Goal: Transaction & Acquisition: Obtain resource

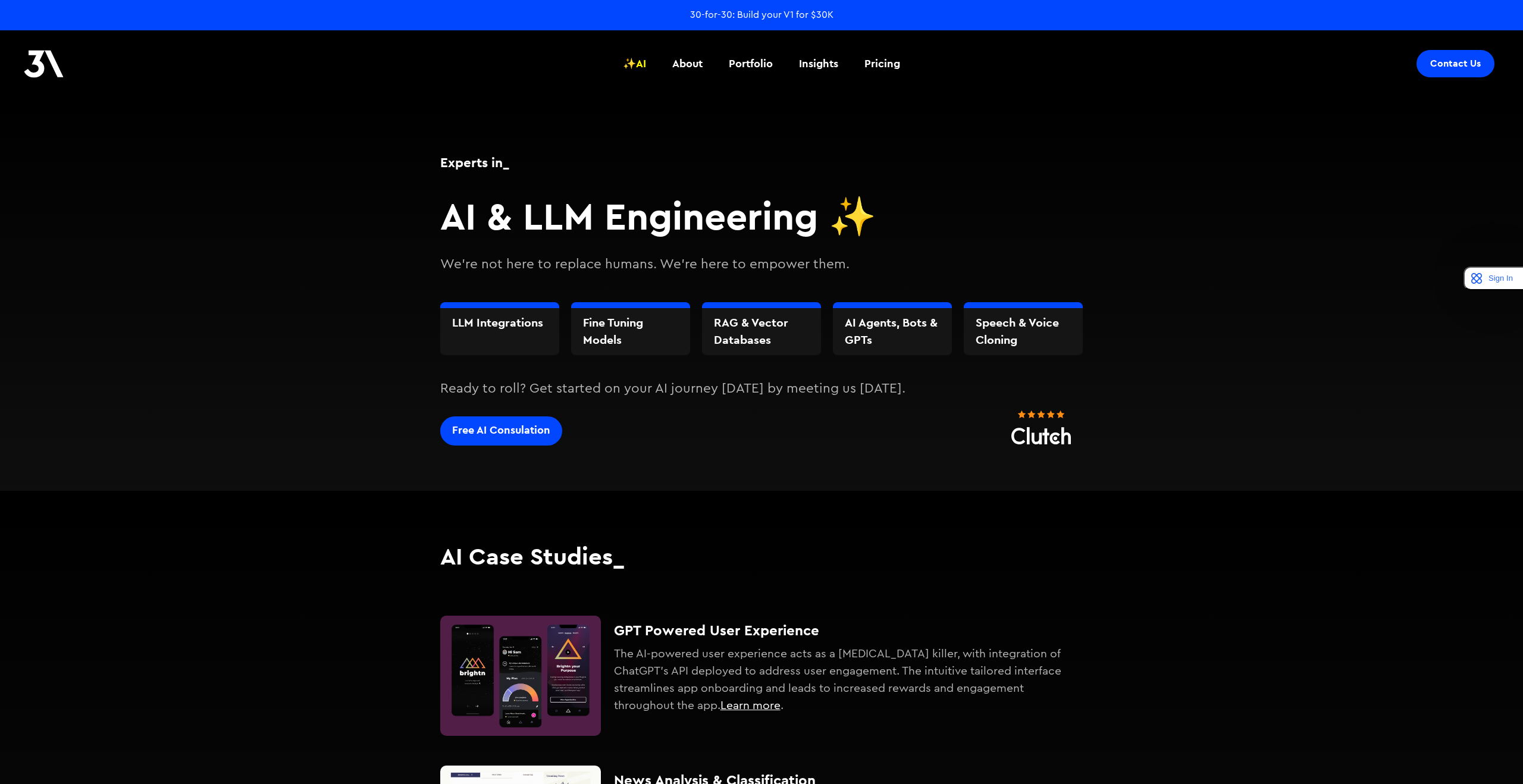
click at [513, 439] on link "Free AI Consulation" at bounding box center [501, 430] width 122 height 29
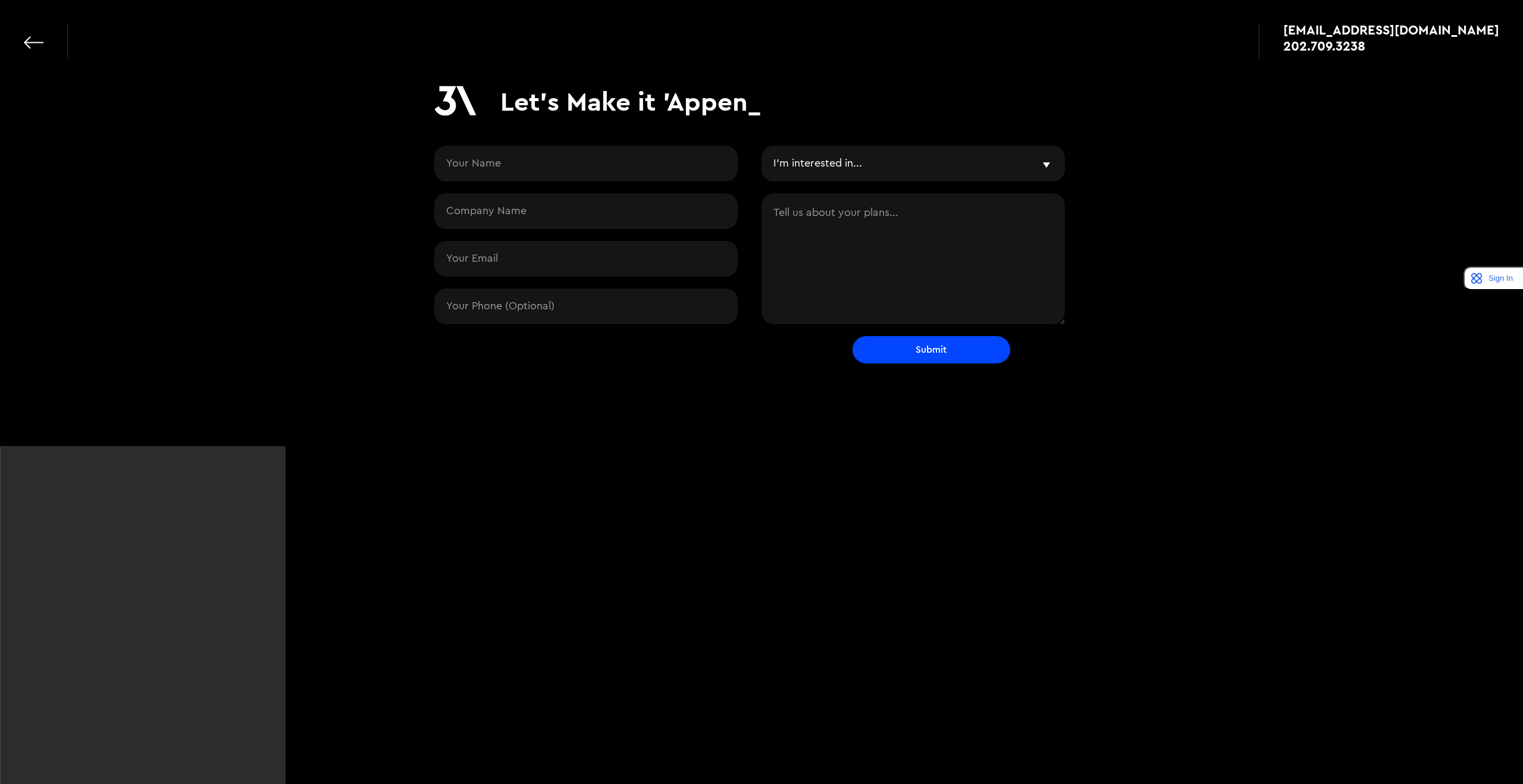
click at [1028, 170] on select "I'm interested in... Vibe & Validate MVP Development Agile Partner LLMs and AI …" at bounding box center [914, 163] width 303 height 36
click at [22, 32] on div "apps@3advance.com 202.709.3238" at bounding box center [761, 36] width 1523 height 71
click at [23, 41] on div "apps@3advance.com 202.709.3238" at bounding box center [761, 36] width 1523 height 71
click at [35, 41] on link at bounding box center [34, 42] width 20 height 20
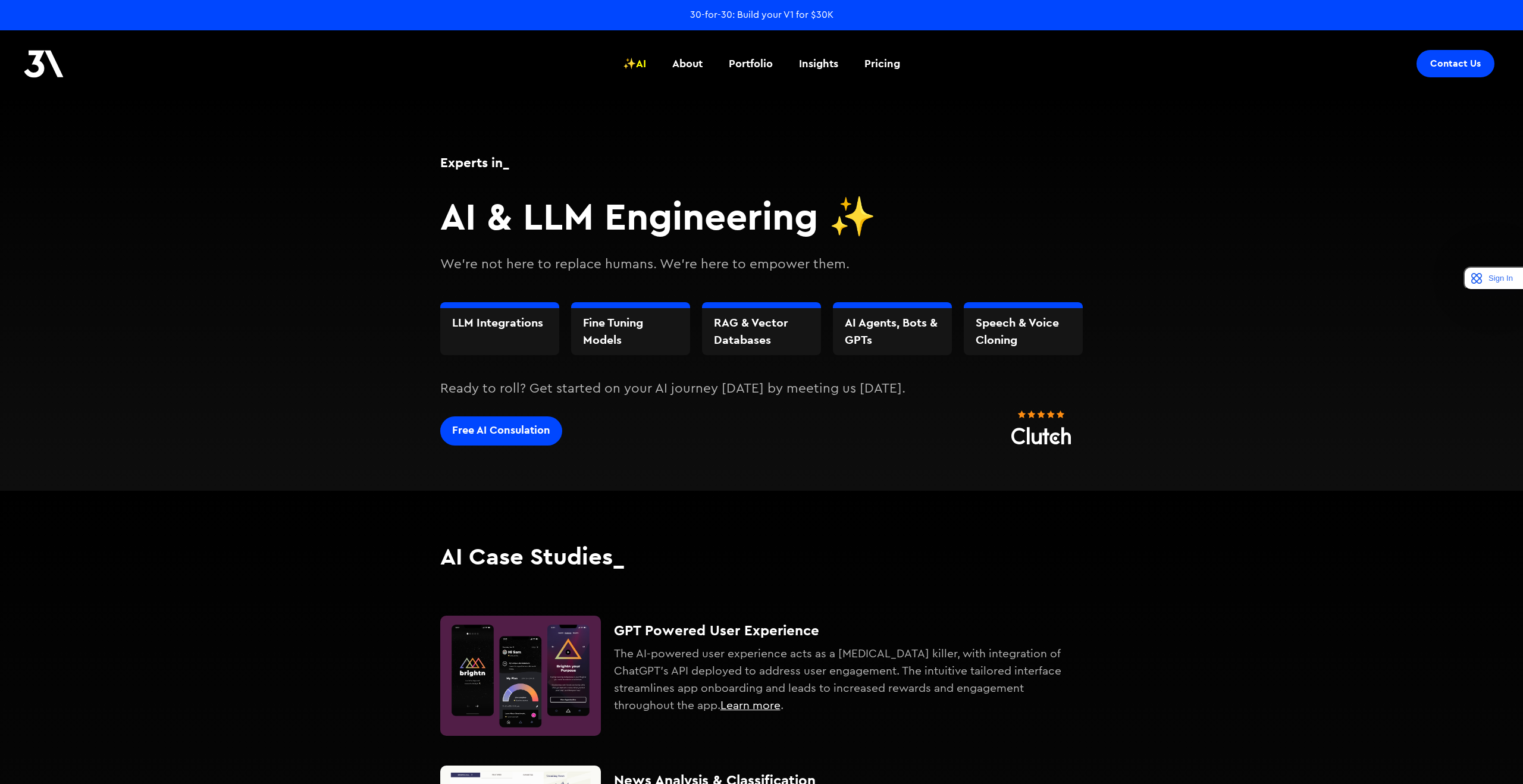
click at [475, 437] on div "Free AI Consulation" at bounding box center [501, 429] width 98 height 16
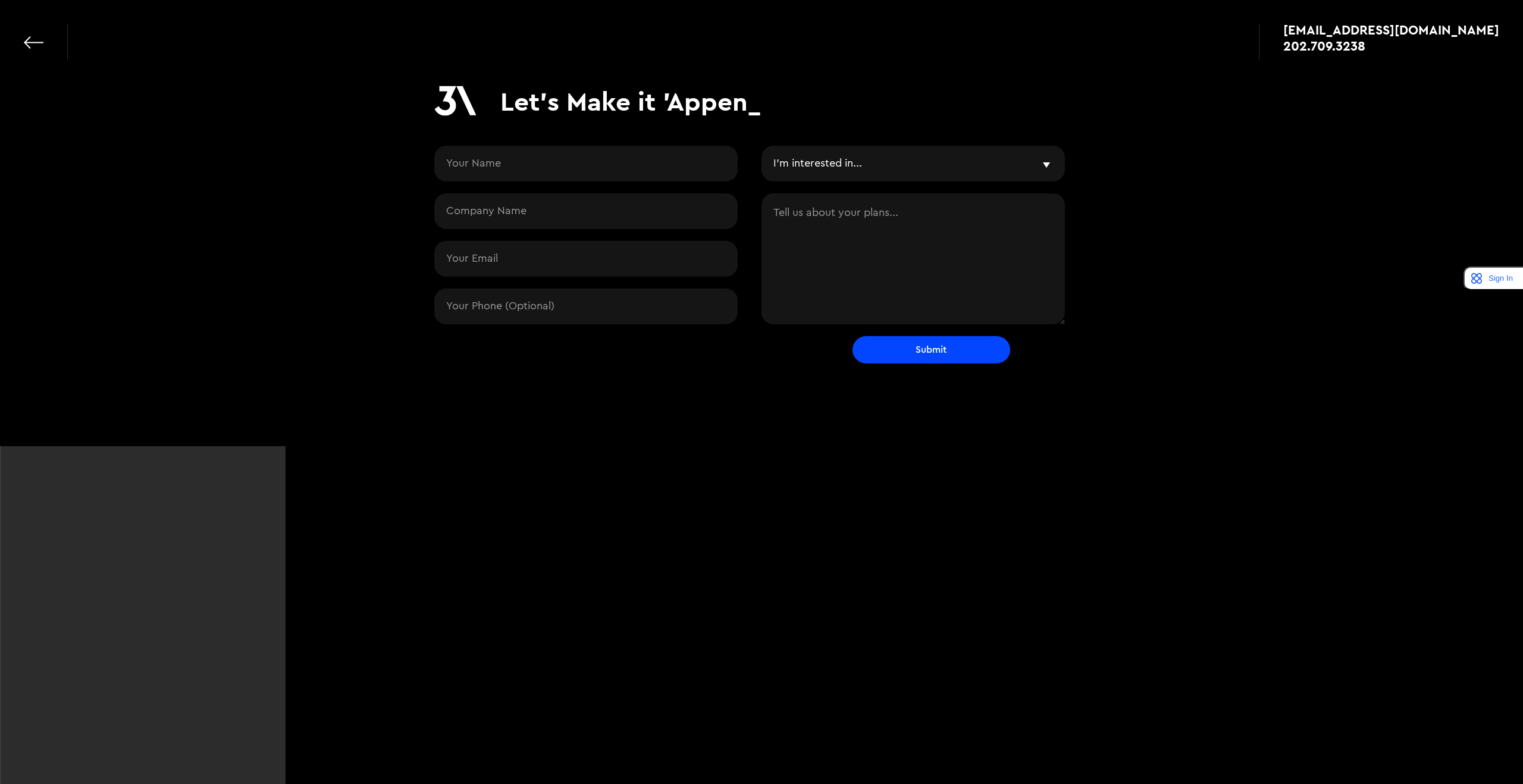
click at [38, 46] on link at bounding box center [34, 42] width 20 height 20
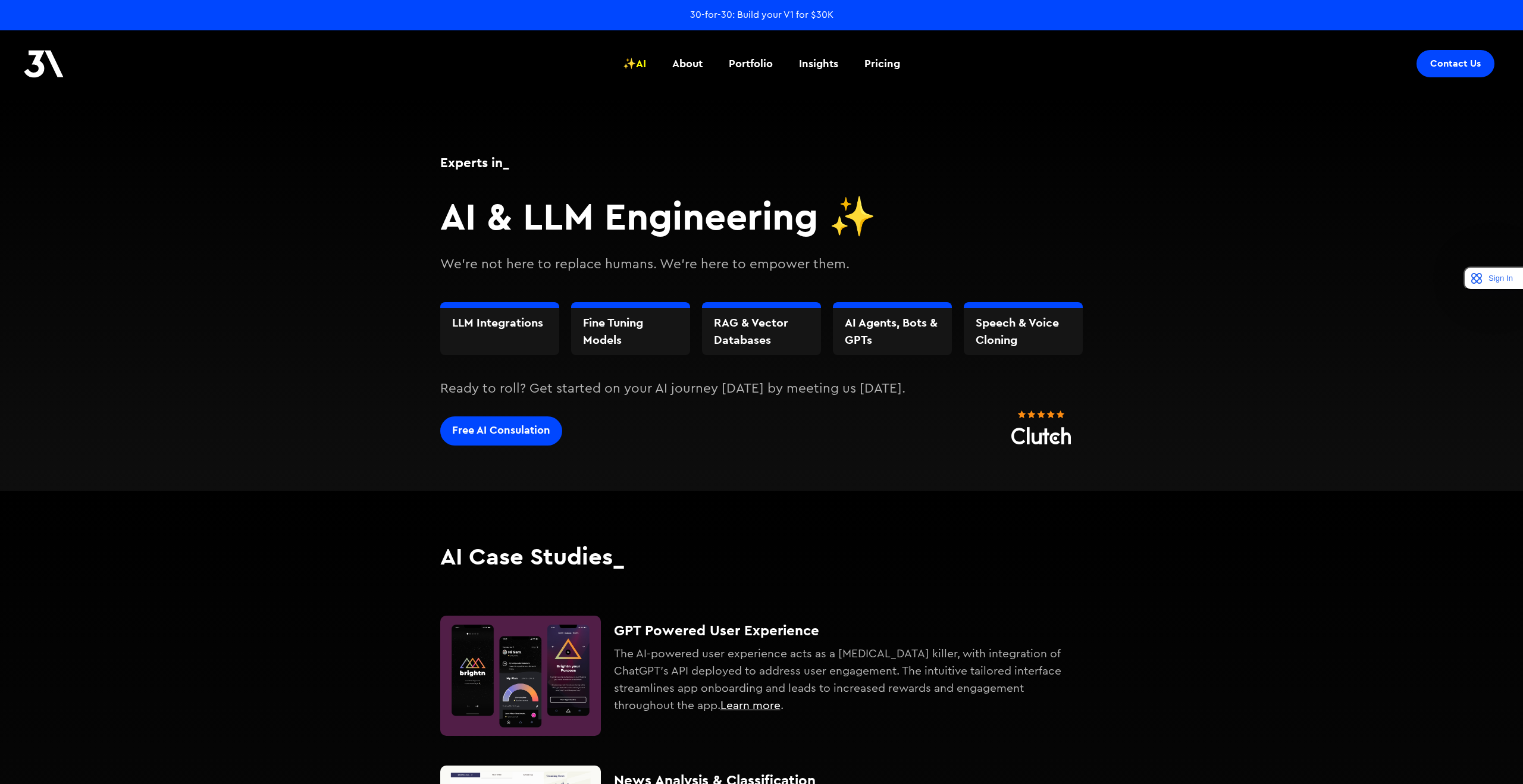
click at [497, 435] on div "Free AI Consulation" at bounding box center [501, 429] width 98 height 16
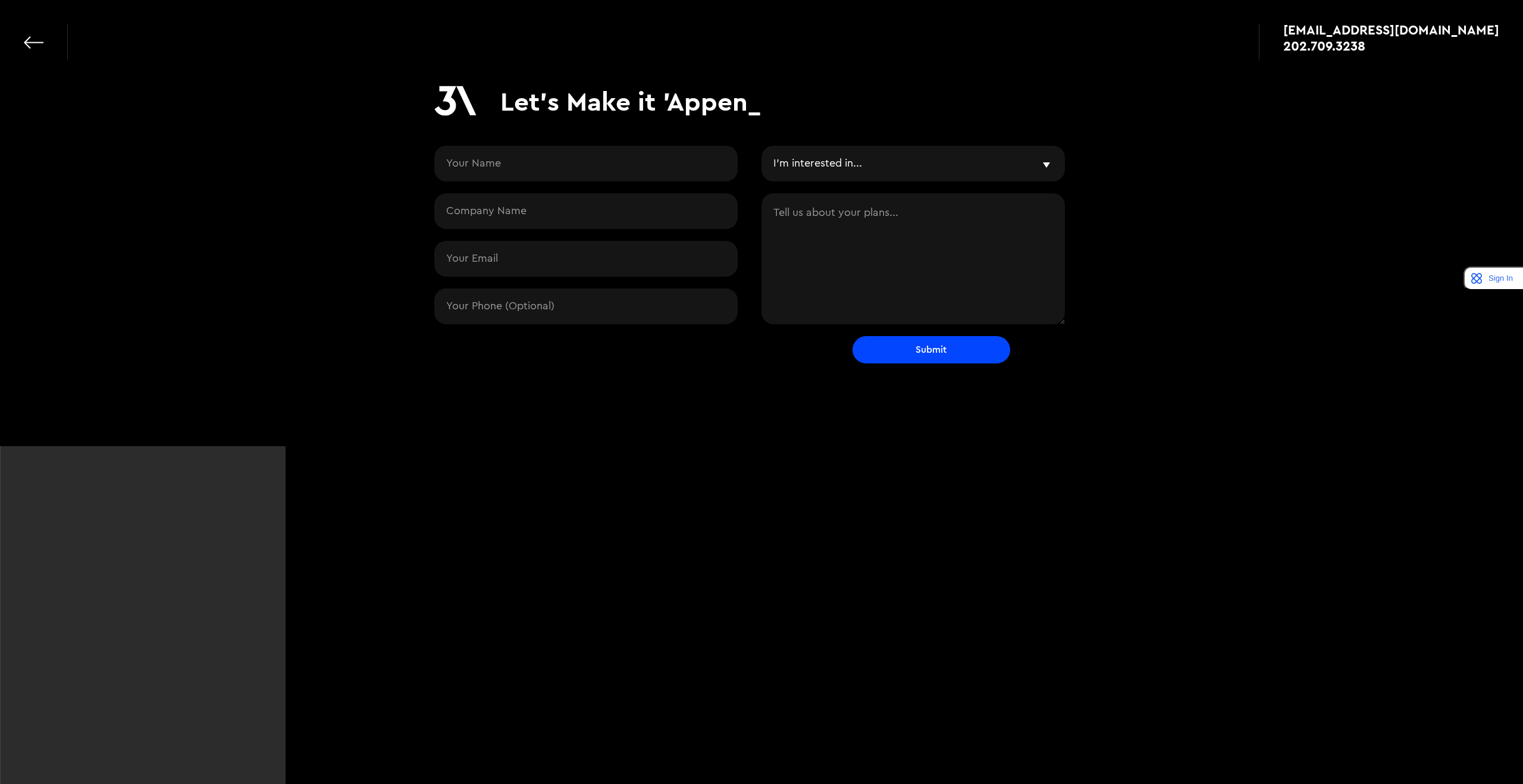
click at [28, 44] on link at bounding box center [34, 42] width 20 height 20
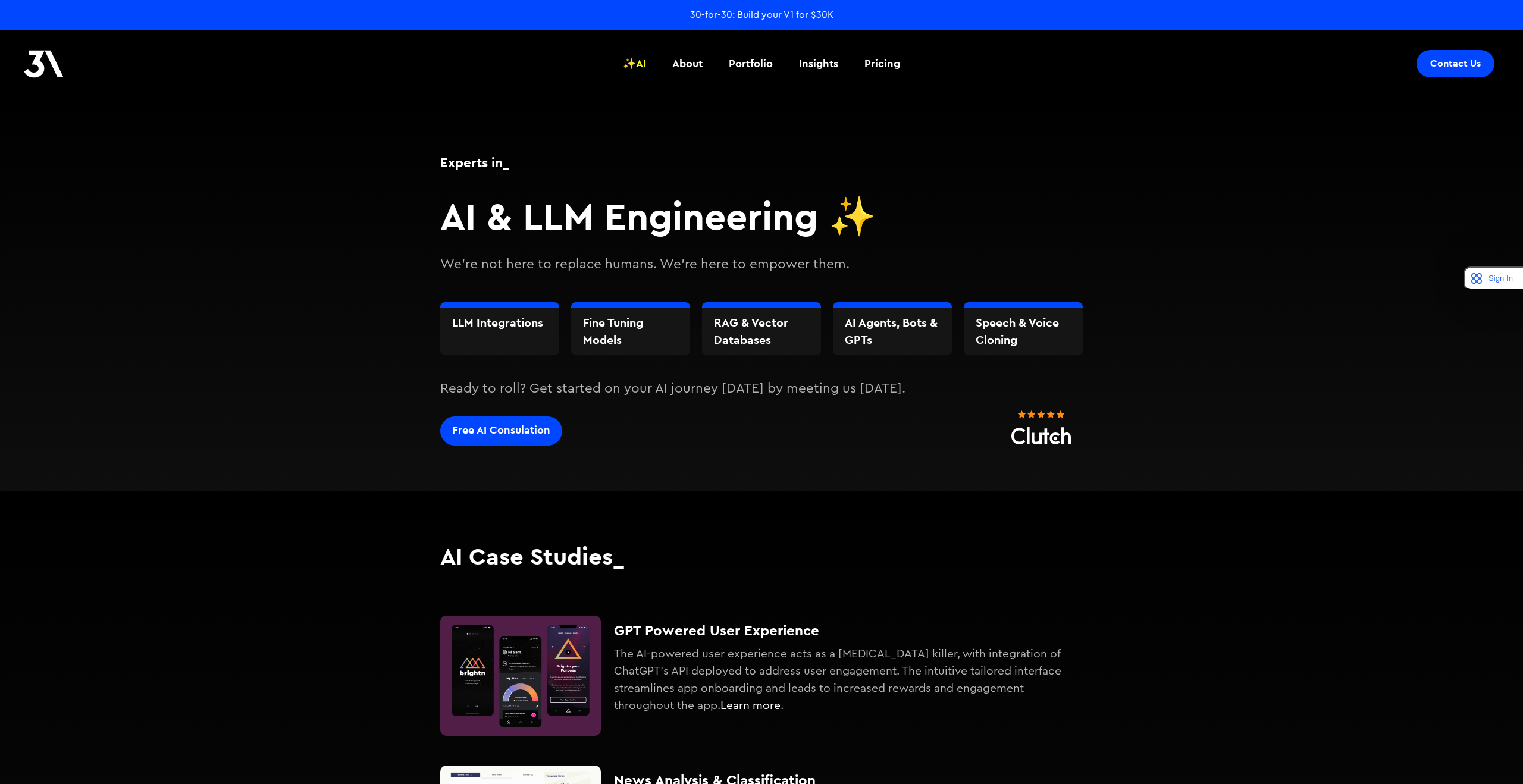
click at [1445, 70] on link "Contact Us" at bounding box center [1456, 63] width 78 height 27
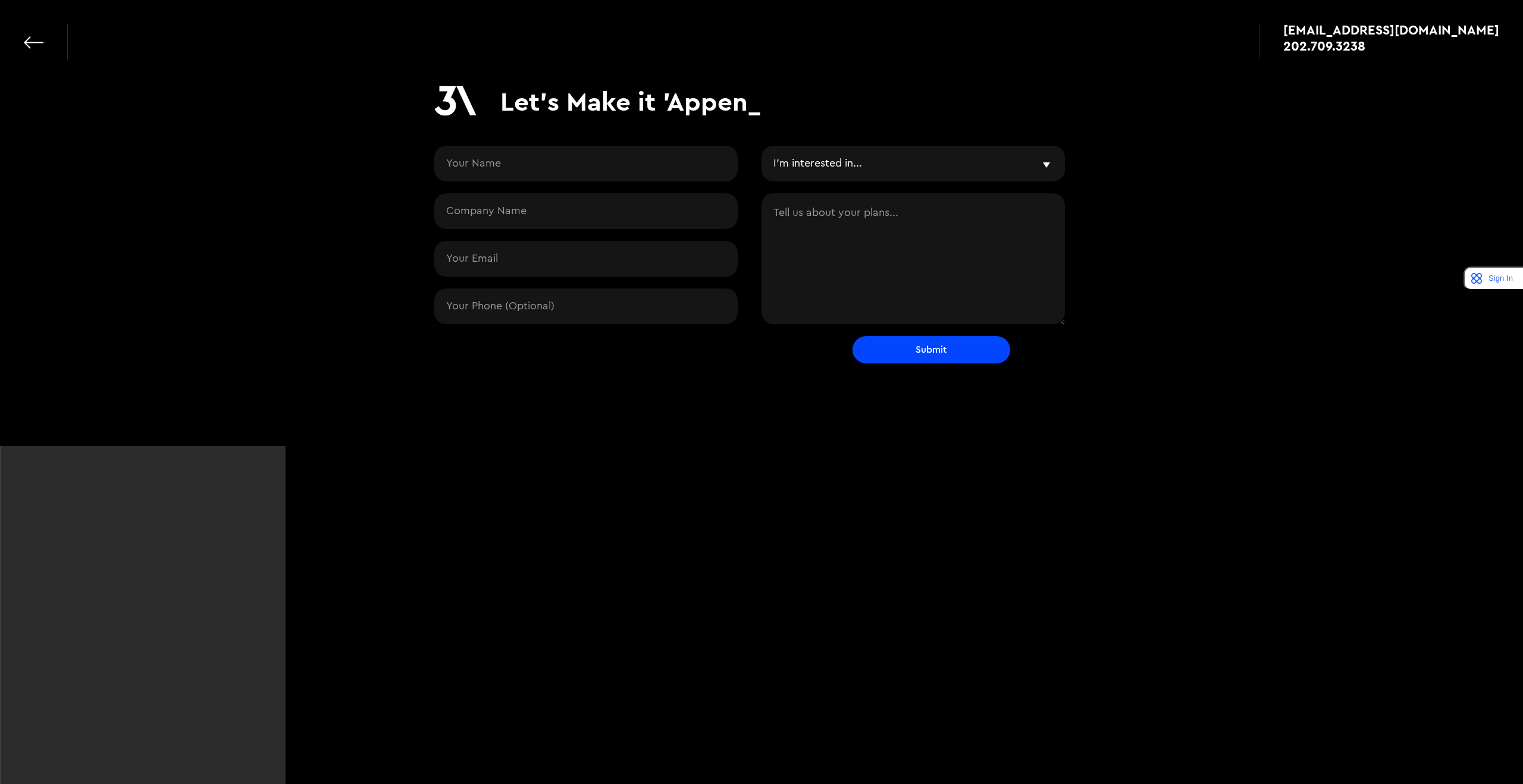
click at [37, 46] on link at bounding box center [34, 42] width 20 height 20
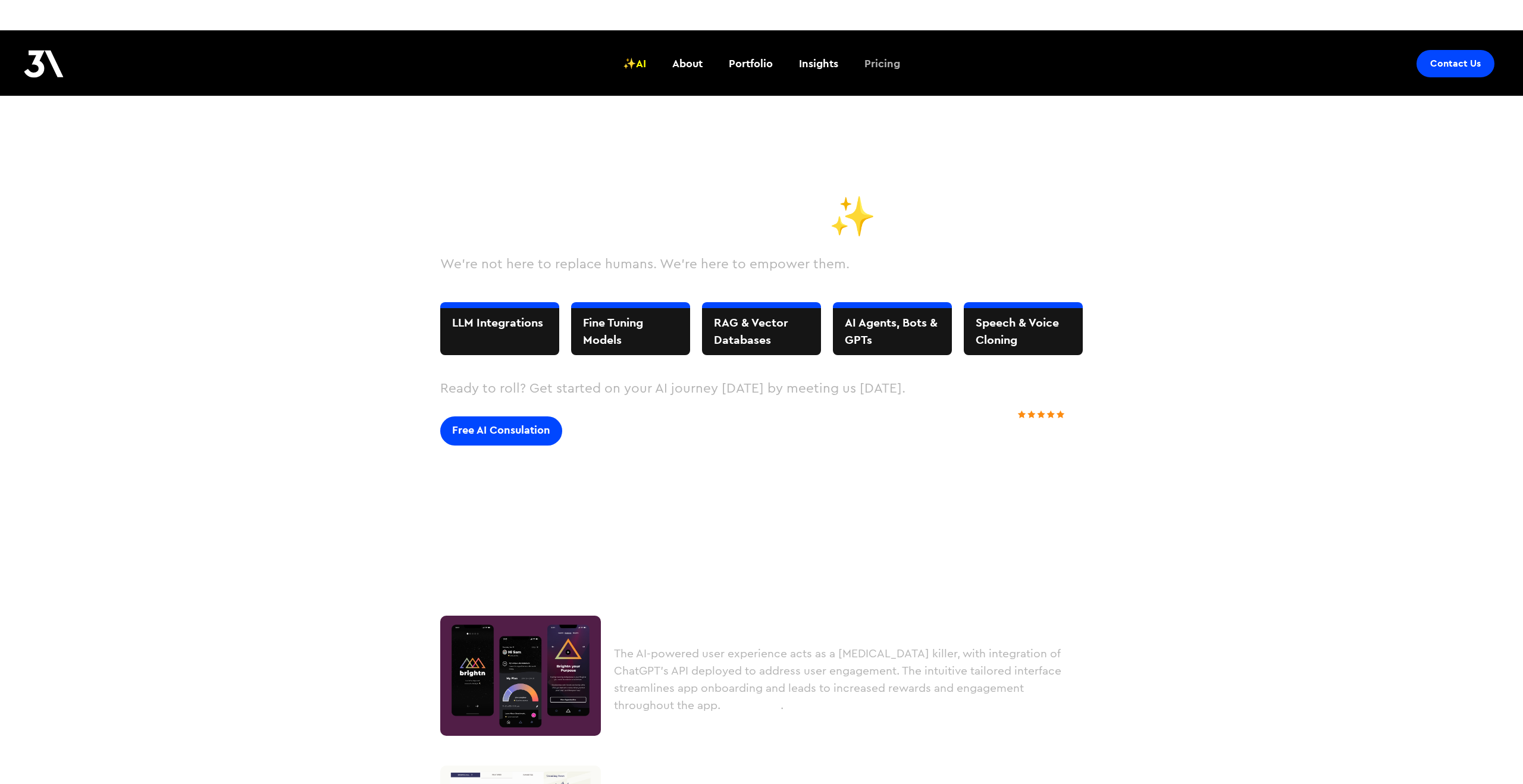
click at [881, 67] on div "Pricing" at bounding box center [882, 63] width 36 height 16
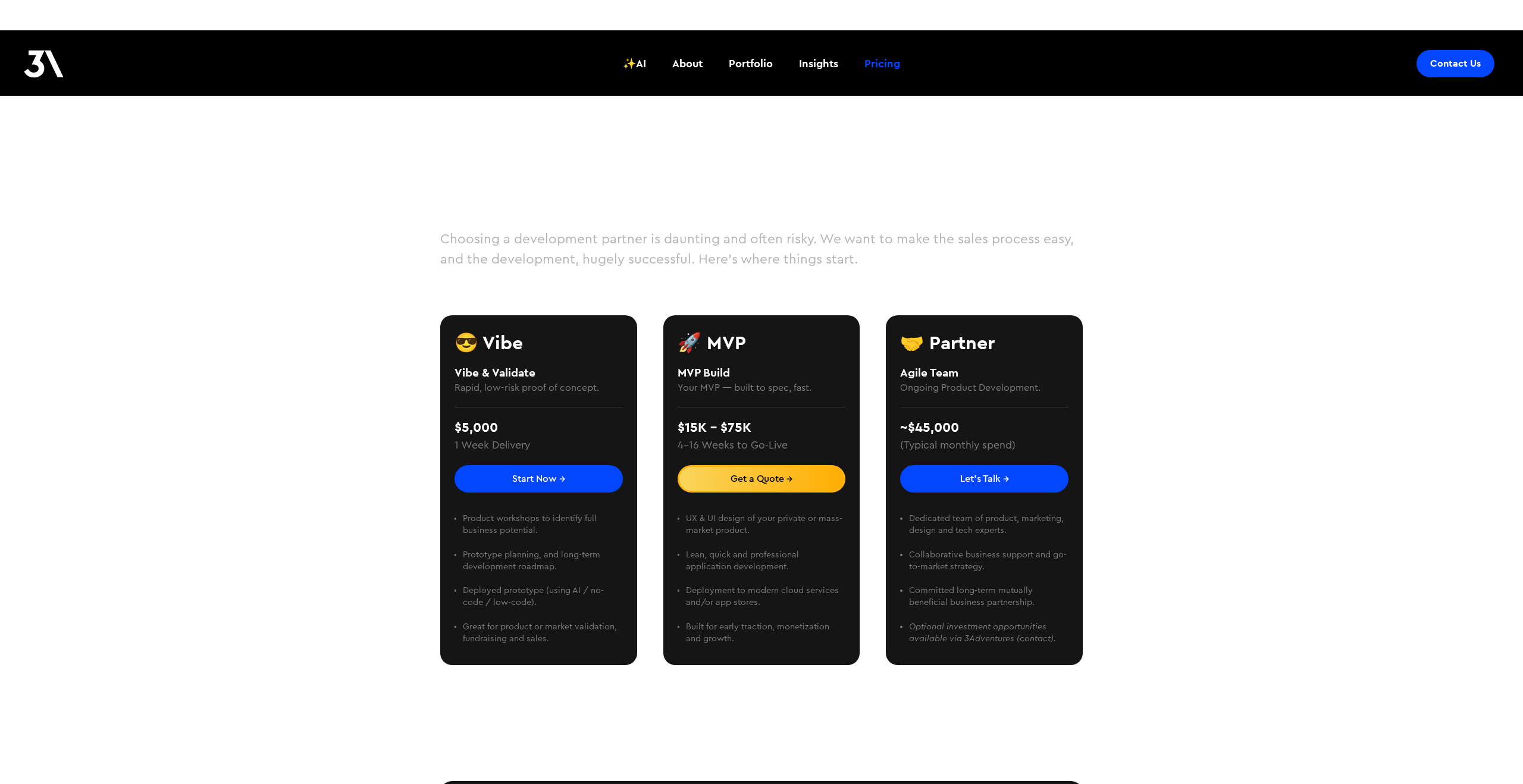
click at [766, 471] on link "Get a Quote →" at bounding box center [761, 478] width 168 height 27
